Goal: Check status: Check status

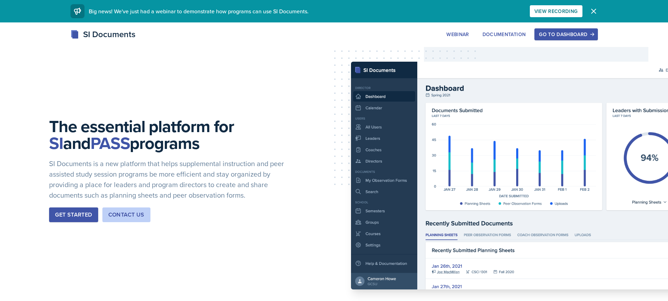
click at [594, 39] on button "Go to Dashboard" at bounding box center [565, 34] width 63 height 12
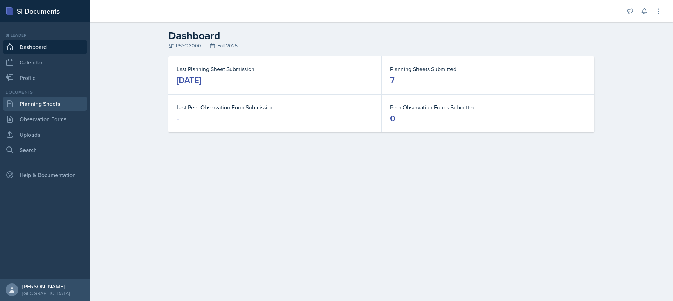
click at [50, 105] on link "Planning Sheets" at bounding box center [45, 104] width 84 height 14
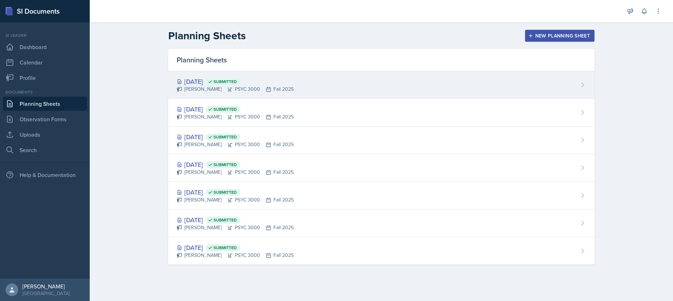
click at [229, 82] on div "[DATE] Submitted" at bounding box center [235, 81] width 117 height 9
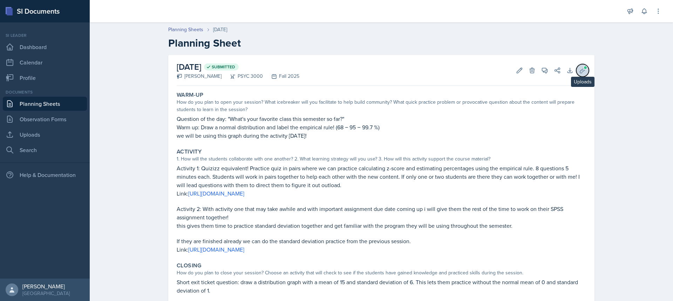
click at [579, 67] on icon at bounding box center [582, 70] width 7 height 7
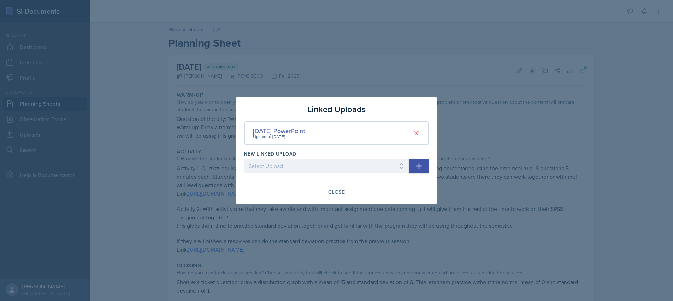
click at [274, 131] on div "[DATE] PowerPoint" at bounding box center [279, 130] width 52 height 9
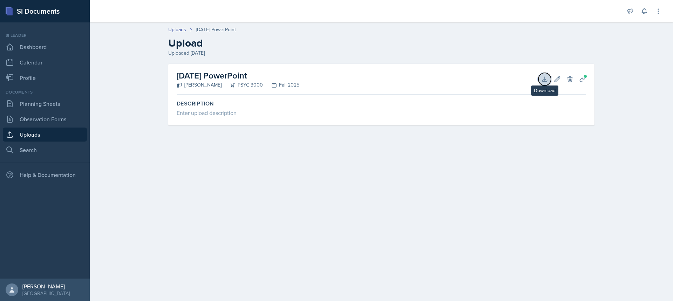
click at [546, 82] on icon at bounding box center [544, 79] width 7 height 7
click at [54, 100] on link "Planning Sheets" at bounding box center [45, 104] width 84 height 14
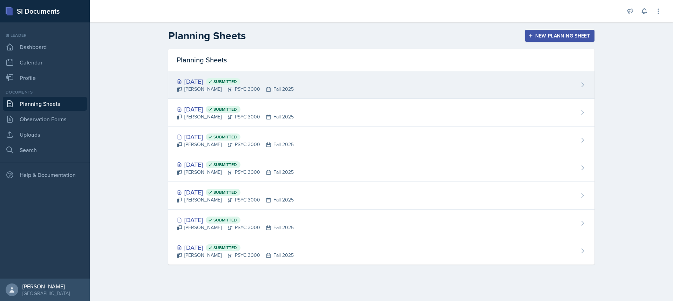
click at [255, 86] on div "[PERSON_NAME] PSYC 3000 Fall 2025" at bounding box center [235, 89] width 117 height 7
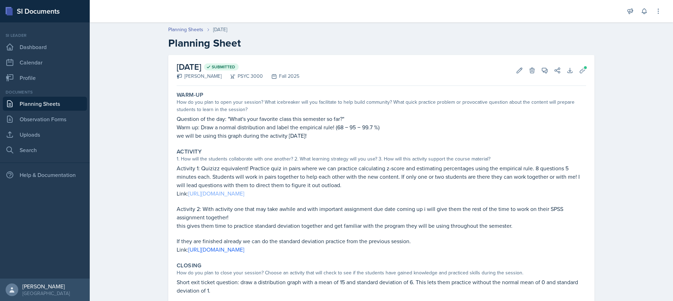
drag, startPoint x: 344, startPoint y: 192, endPoint x: 366, endPoint y: 196, distance: 22.4
click at [244, 196] on link "[URL][DOMAIN_NAME]" at bounding box center [216, 194] width 56 height 8
click at [52, 106] on link "Planning Sheets" at bounding box center [45, 104] width 84 height 14
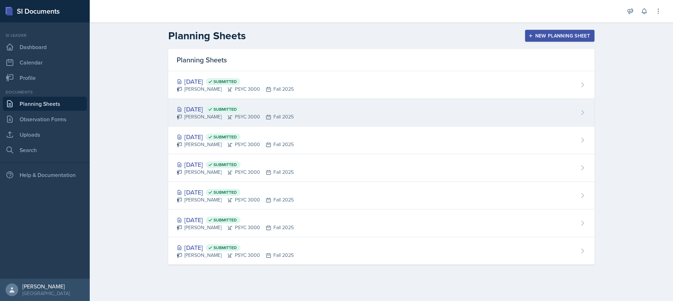
click at [230, 102] on div "[DATE] Submitted [PERSON_NAME] PSYC 3000 Fall 2025" at bounding box center [381, 113] width 426 height 28
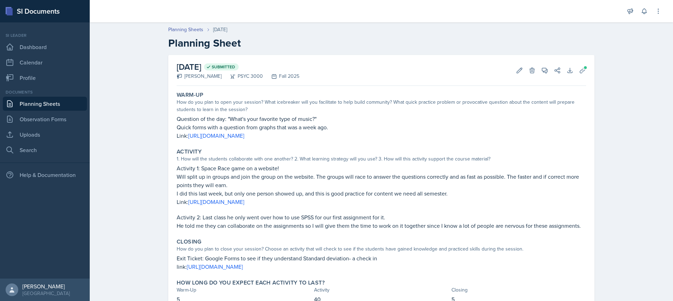
click at [72, 103] on link "Planning Sheets" at bounding box center [45, 104] width 84 height 14
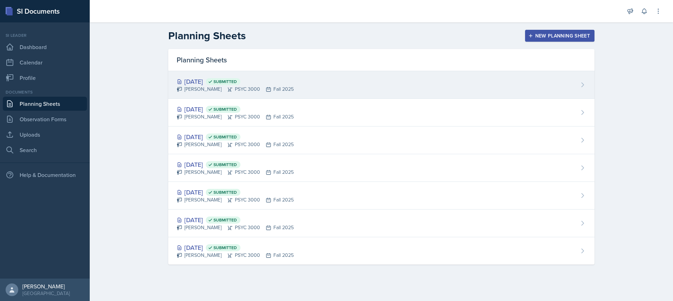
click at [216, 80] on div "[DATE] Submitted" at bounding box center [235, 81] width 117 height 9
